Goal: Transaction & Acquisition: Obtain resource

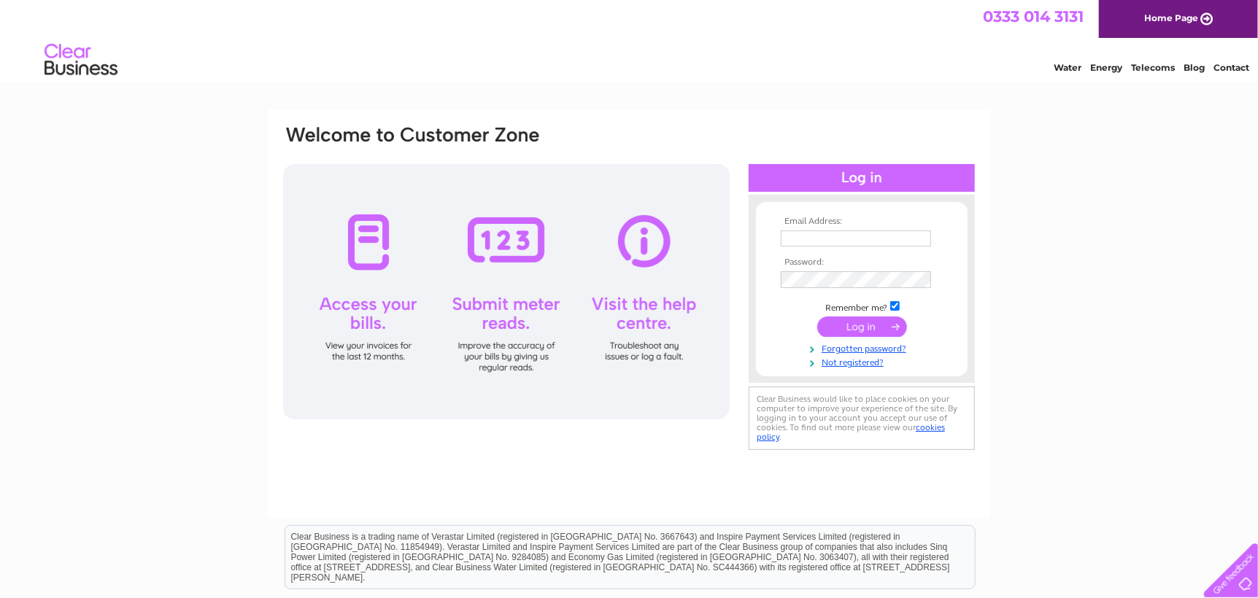
click at [814, 239] on input "text" at bounding box center [856, 239] width 150 height 16
type input "dvraymond@googlemail.com"
click at [893, 306] on input "checkbox" at bounding box center [894, 306] width 9 height 9
checkbox input "false"
click at [858, 325] on input "submit" at bounding box center [862, 327] width 90 height 20
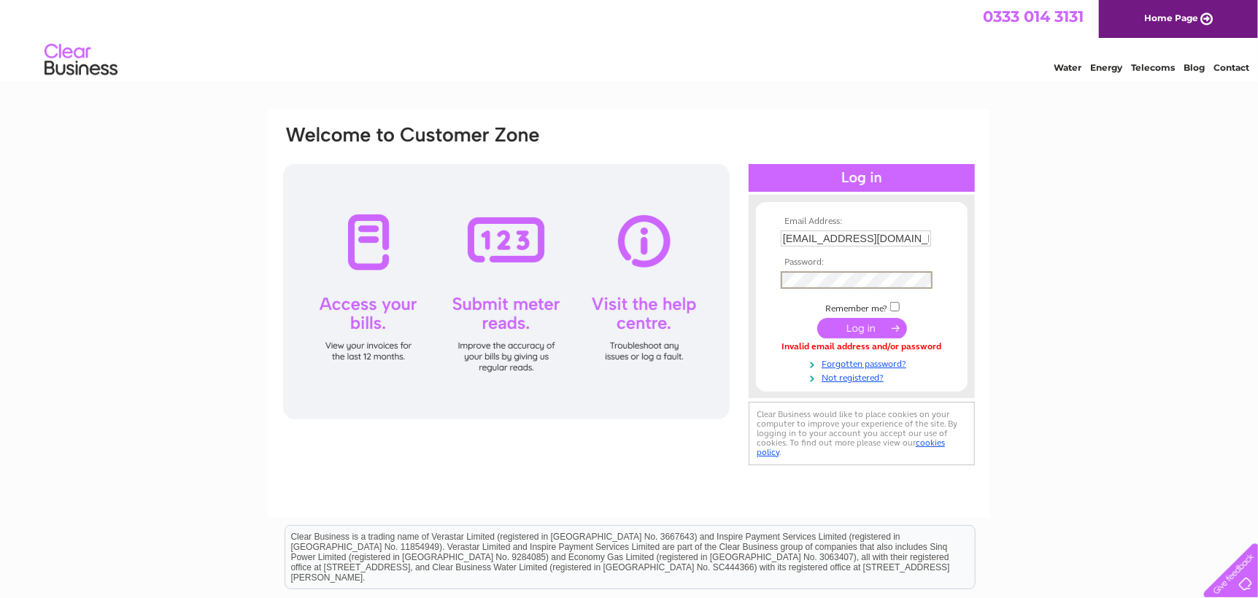
click at [874, 331] on input "submit" at bounding box center [862, 328] width 90 height 20
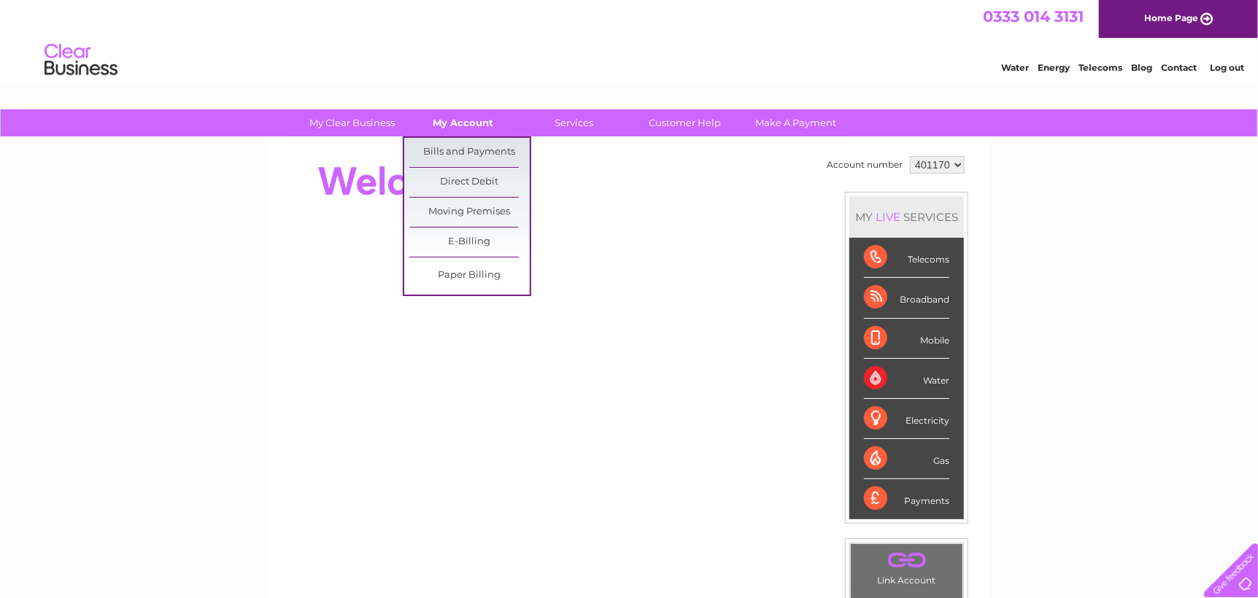
click at [458, 120] on link "My Account" at bounding box center [464, 122] width 120 height 27
click at [455, 139] on link "Bills and Payments" at bounding box center [469, 152] width 120 height 29
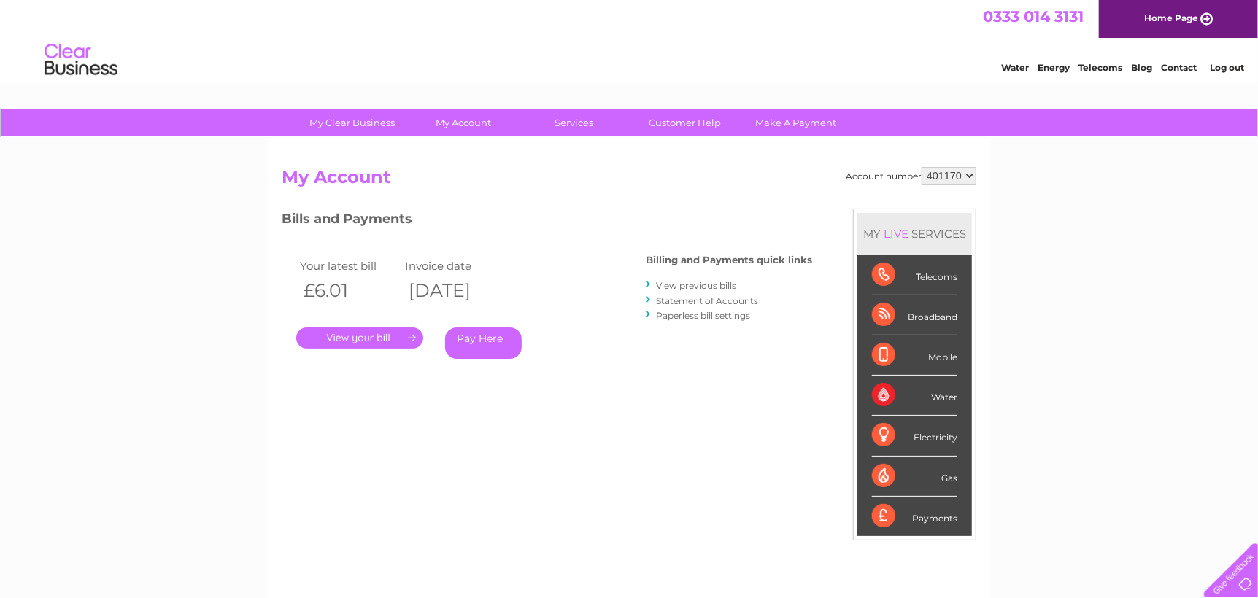
click at [353, 338] on link "." at bounding box center [359, 338] width 127 height 21
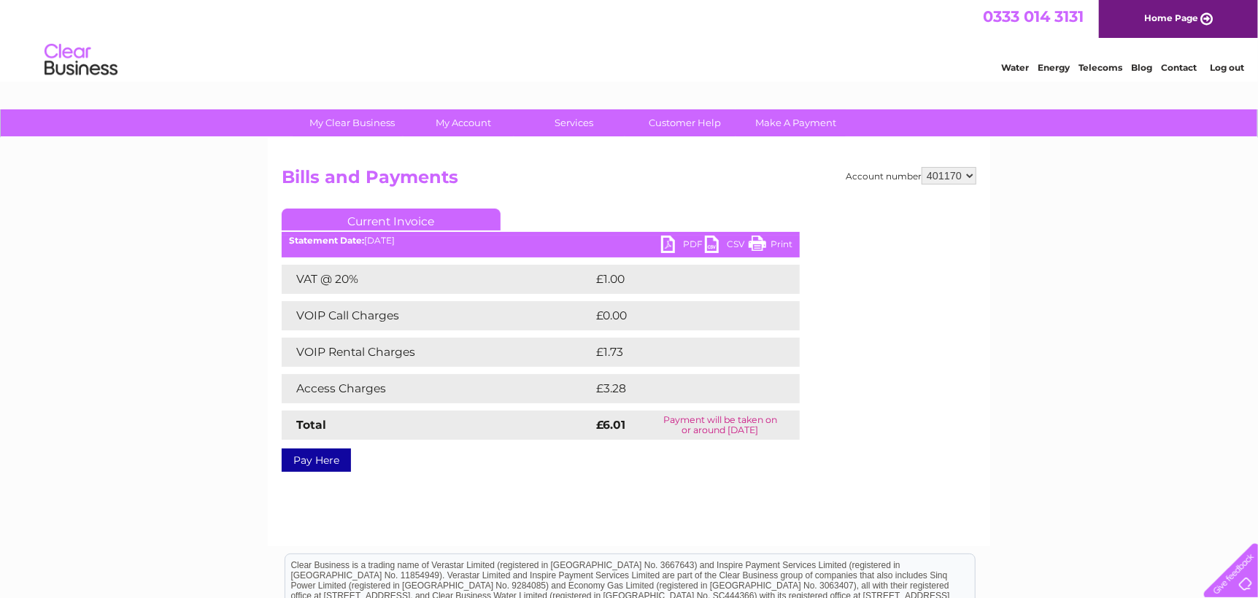
click at [663, 247] on link "PDF" at bounding box center [683, 246] width 44 height 21
click at [1153, 18] on link "Home Page" at bounding box center [1178, 19] width 159 height 38
click at [1228, 65] on link "Log out" at bounding box center [1227, 67] width 34 height 11
